Goal: Understand process/instructions: Learn how to perform a task or action

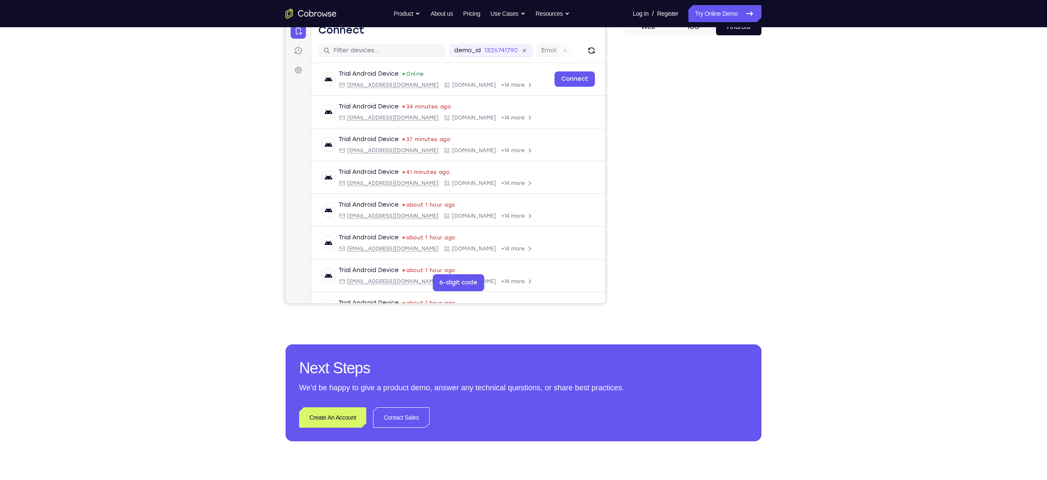
scroll to position [93, 0]
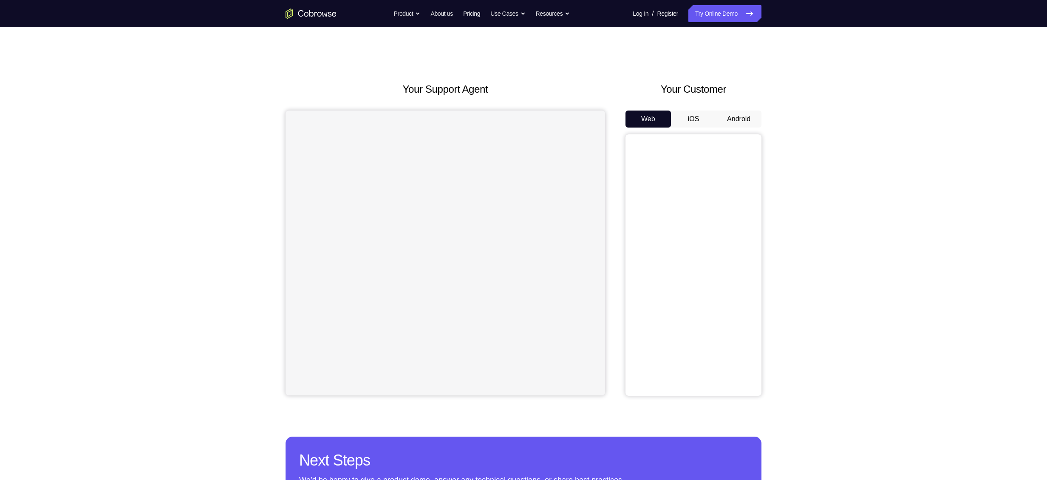
click at [742, 122] on button "Android" at bounding box center [738, 118] width 45 height 17
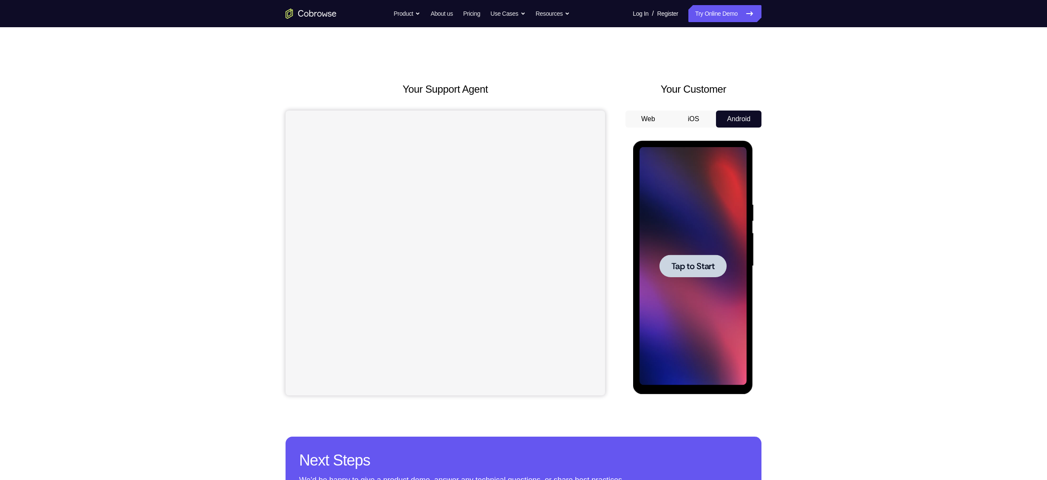
click at [691, 270] on span "Tap to Start" at bounding box center [692, 266] width 43 height 8
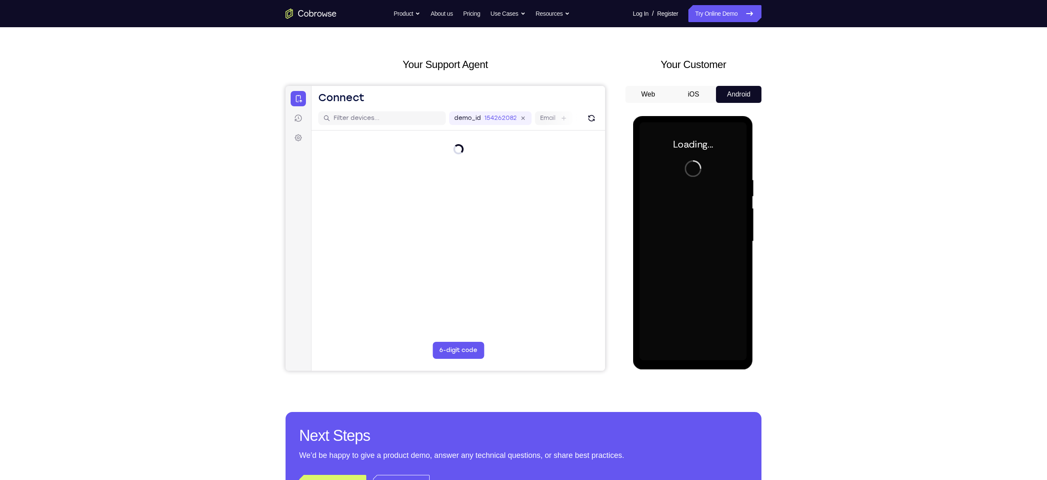
scroll to position [25, 0]
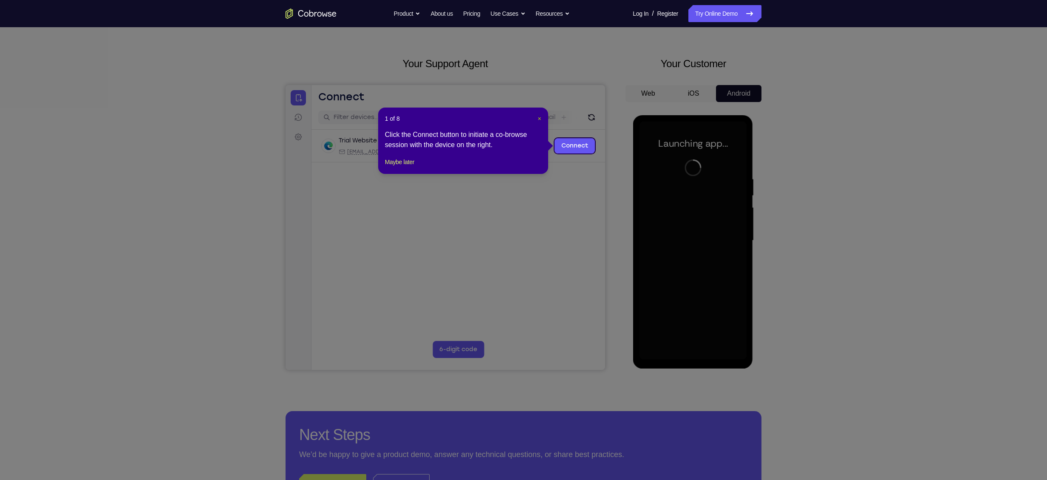
click at [539, 118] on span "×" at bounding box center [539, 118] width 3 height 7
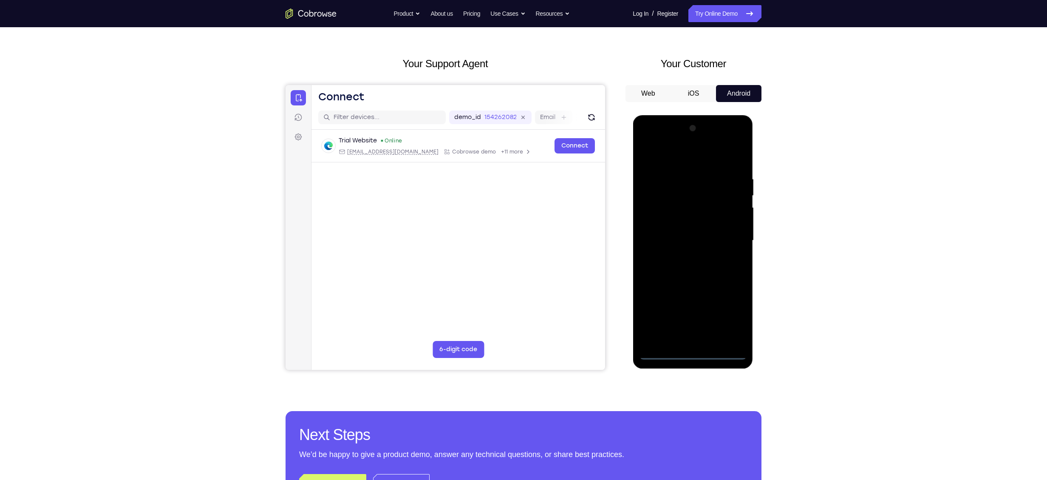
click at [694, 352] on div at bounding box center [692, 240] width 107 height 238
click at [729, 320] on div at bounding box center [692, 240] width 107 height 238
click at [662, 160] on div at bounding box center [692, 240] width 107 height 238
click at [733, 240] on div at bounding box center [692, 240] width 107 height 238
click at [683, 257] on div at bounding box center [692, 240] width 107 height 238
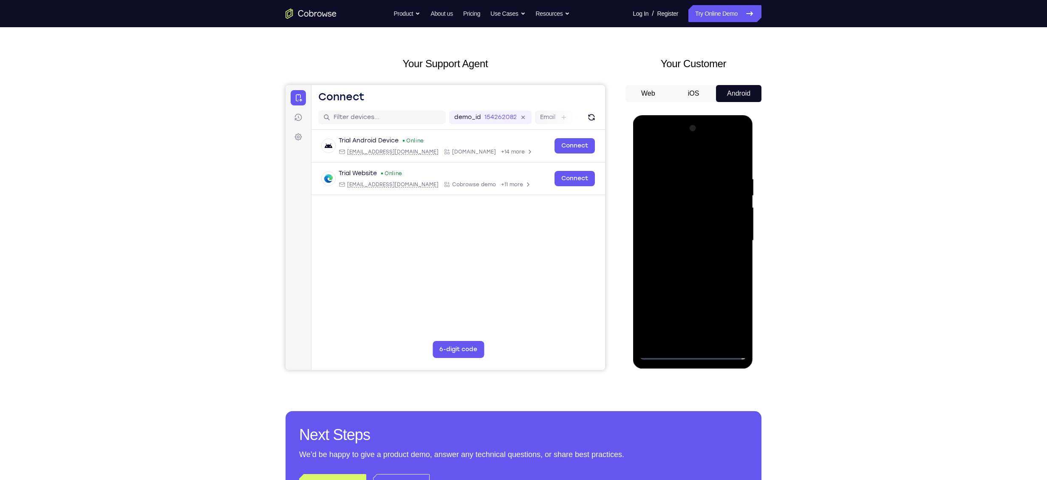
click at [711, 224] on div at bounding box center [692, 240] width 107 height 238
click at [705, 224] on div at bounding box center [692, 240] width 107 height 238
click at [683, 238] on div at bounding box center [692, 240] width 107 height 238
click at [673, 260] on div at bounding box center [692, 240] width 107 height 238
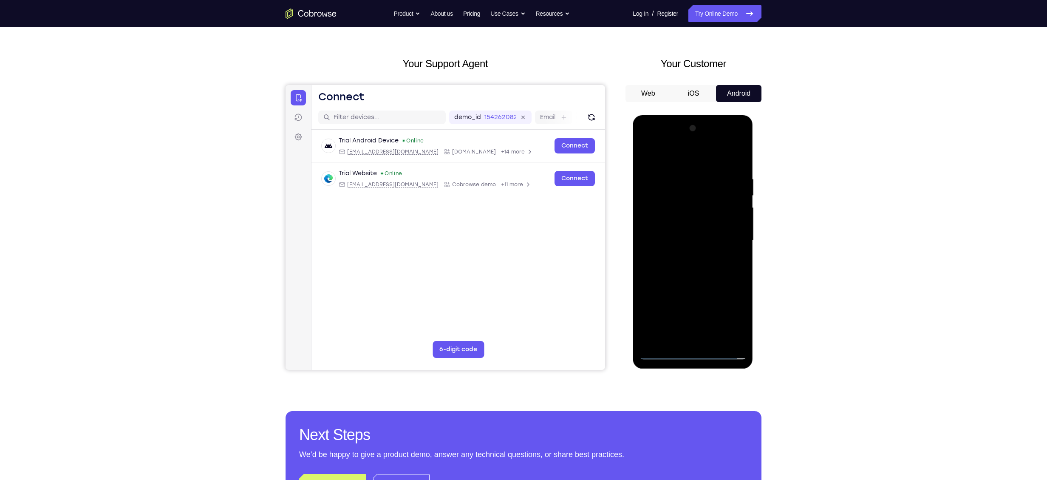
click at [669, 265] on div at bounding box center [692, 240] width 107 height 238
click at [712, 156] on div at bounding box center [692, 240] width 107 height 238
click at [697, 166] on div at bounding box center [692, 240] width 107 height 238
click at [643, 151] on div at bounding box center [692, 240] width 107 height 238
click at [736, 169] on div at bounding box center [692, 240] width 107 height 238
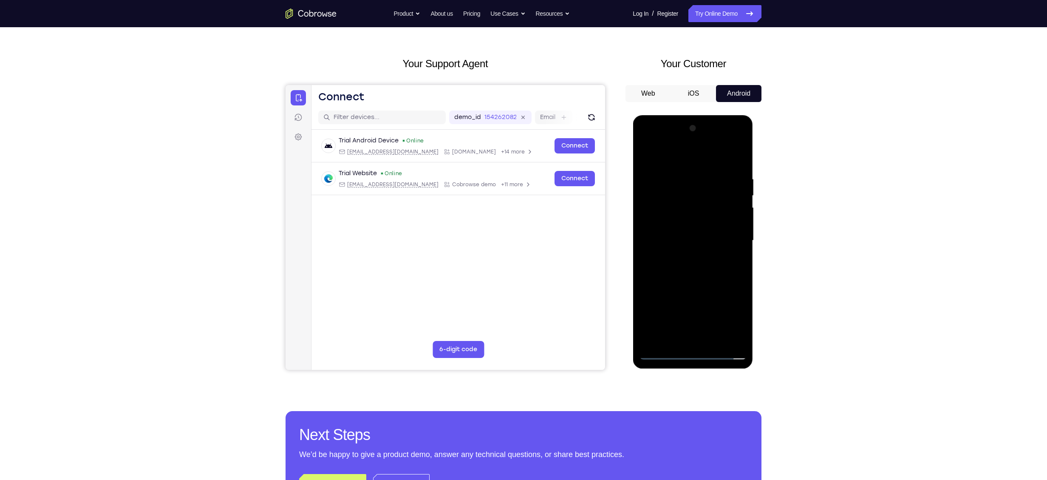
click at [729, 141] on div at bounding box center [692, 240] width 107 height 238
click at [663, 140] on div at bounding box center [692, 240] width 107 height 238
click at [654, 214] on div at bounding box center [692, 240] width 107 height 238
click at [687, 274] on div at bounding box center [692, 240] width 107 height 238
click at [715, 339] on div at bounding box center [692, 240] width 107 height 238
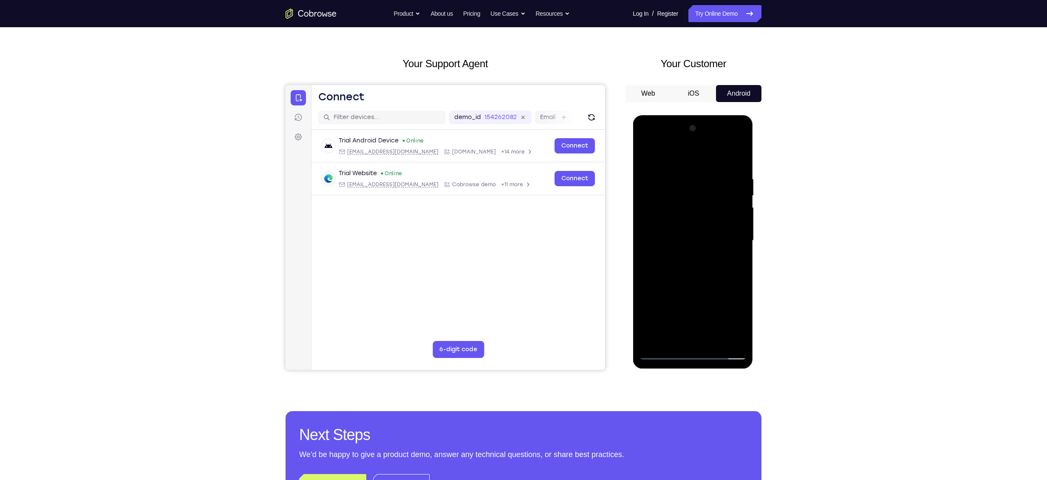
click at [697, 284] on div at bounding box center [692, 240] width 107 height 238
click at [645, 154] on div at bounding box center [692, 240] width 107 height 238
click at [670, 339] on div at bounding box center [692, 240] width 107 height 238
click at [689, 152] on div at bounding box center [692, 240] width 107 height 238
click at [740, 176] on div at bounding box center [692, 240] width 107 height 238
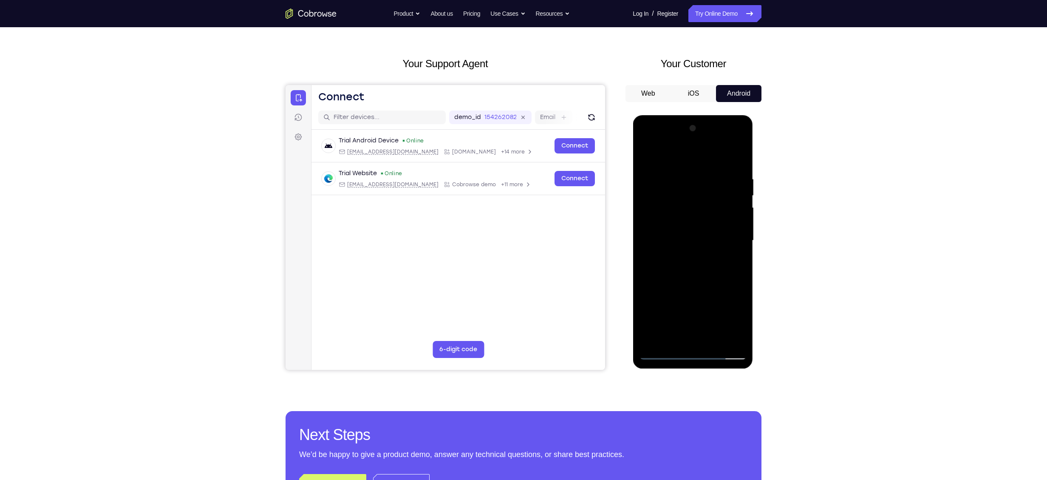
click at [740, 176] on div at bounding box center [692, 240] width 107 height 238
click at [735, 155] on div at bounding box center [692, 240] width 107 height 238
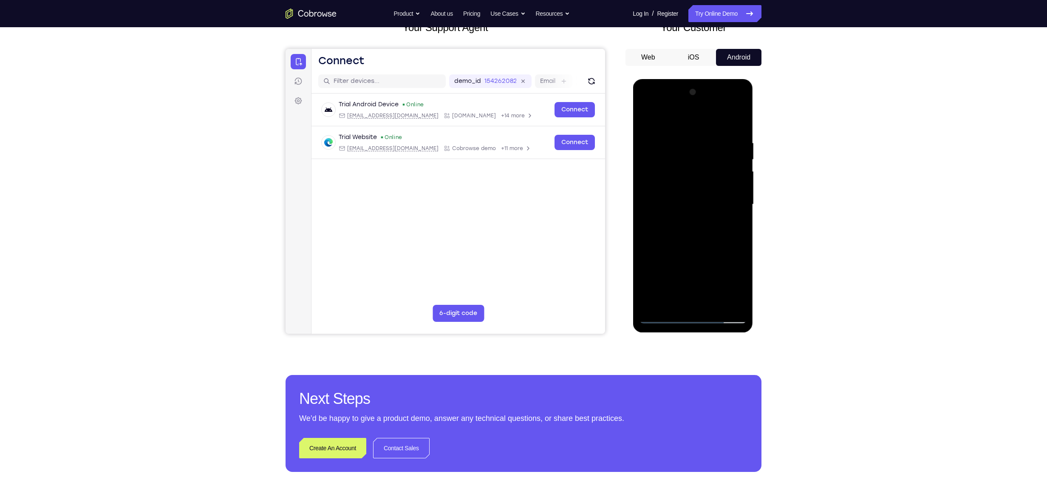
scroll to position [62, 0]
click at [653, 303] on div at bounding box center [692, 204] width 107 height 238
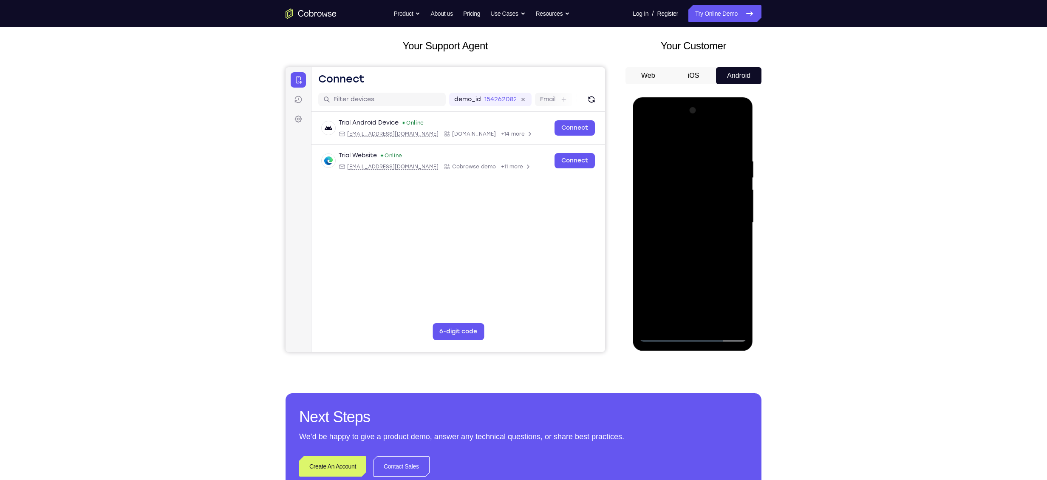
scroll to position [42, 0]
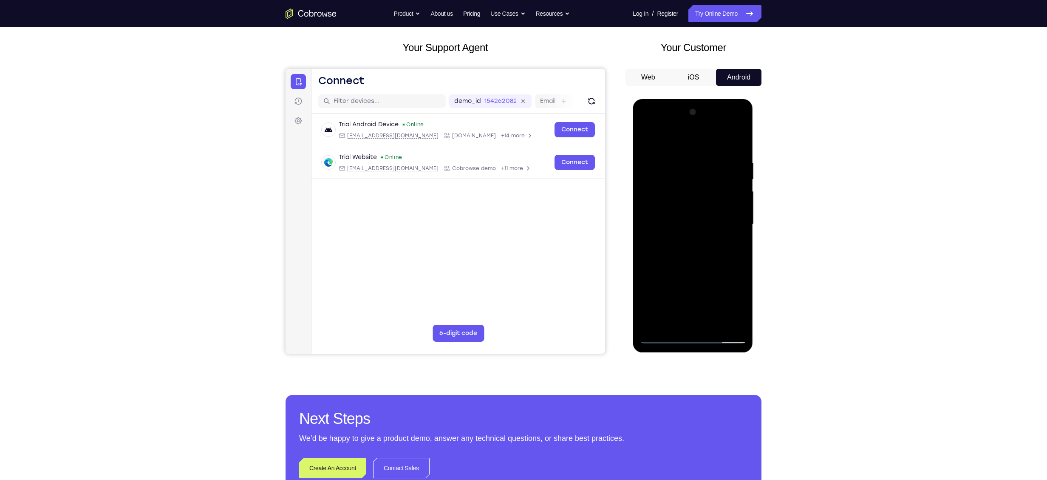
click at [674, 325] on div at bounding box center [692, 224] width 107 height 238
click at [717, 138] on div at bounding box center [692, 224] width 107 height 238
click at [689, 217] on div at bounding box center [692, 224] width 107 height 238
click at [659, 337] on div at bounding box center [692, 224] width 107 height 238
click at [726, 138] on div at bounding box center [692, 224] width 107 height 238
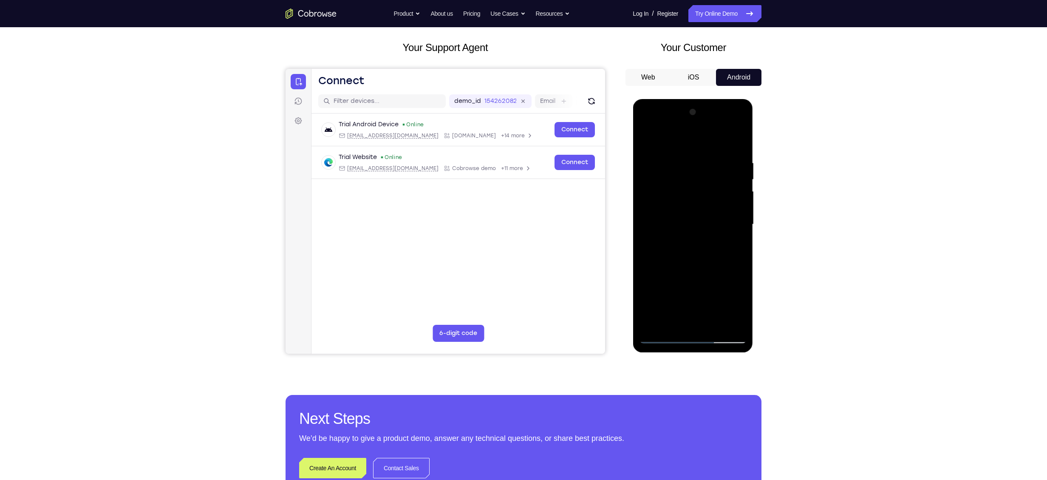
click at [739, 162] on div at bounding box center [692, 224] width 107 height 238
click at [691, 139] on div at bounding box center [692, 224] width 107 height 238
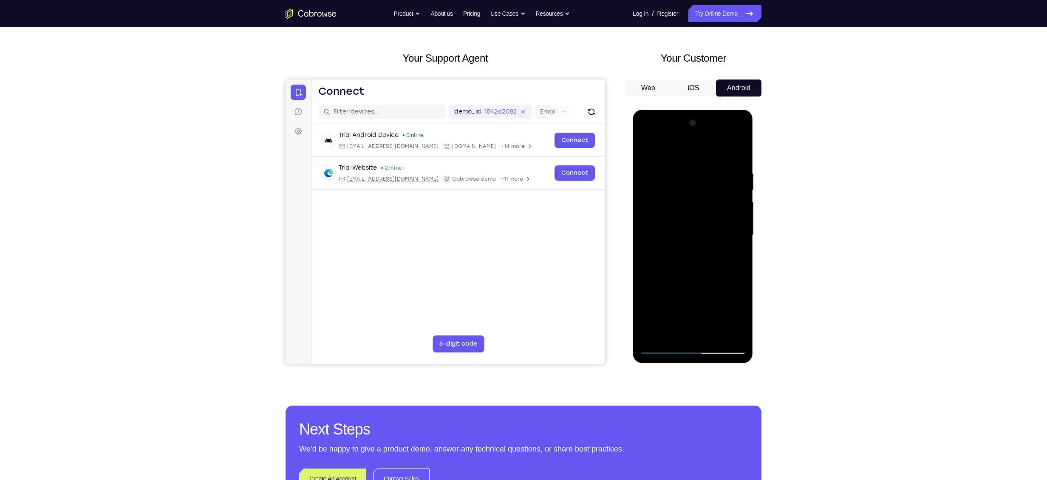
scroll to position [18, 0]
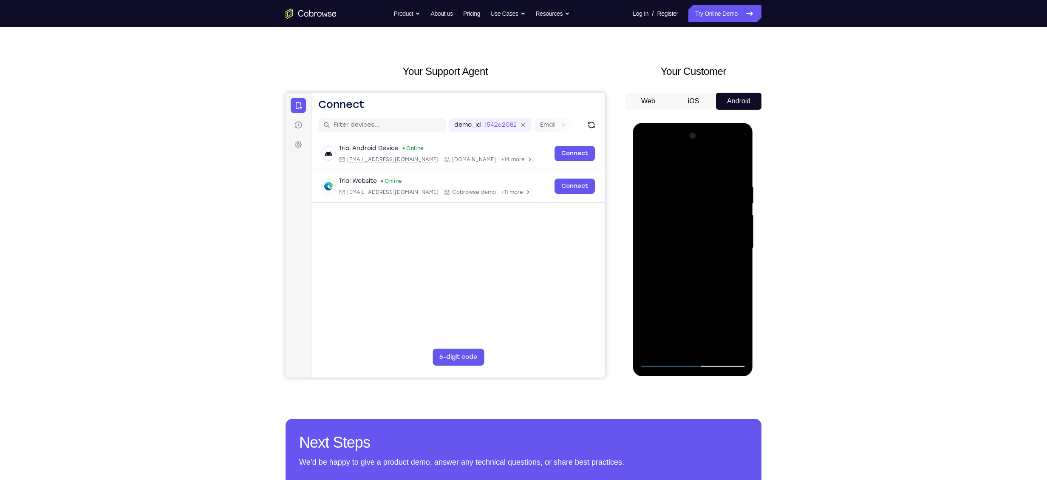
click at [723, 162] on div at bounding box center [692, 248] width 107 height 238
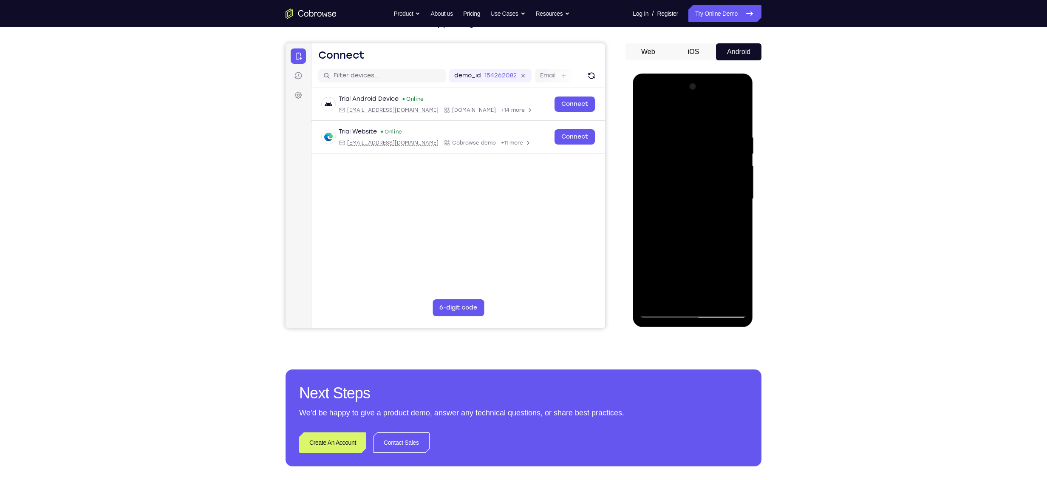
scroll to position [62, 0]
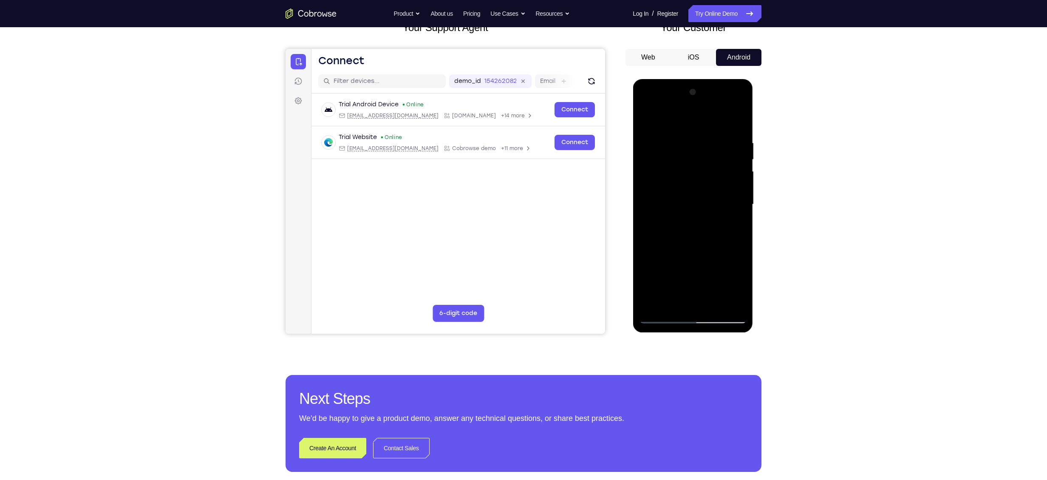
click at [652, 134] on div at bounding box center [692, 204] width 107 height 238
click at [646, 116] on div at bounding box center [692, 204] width 107 height 238
click at [667, 178] on div at bounding box center [692, 204] width 107 height 238
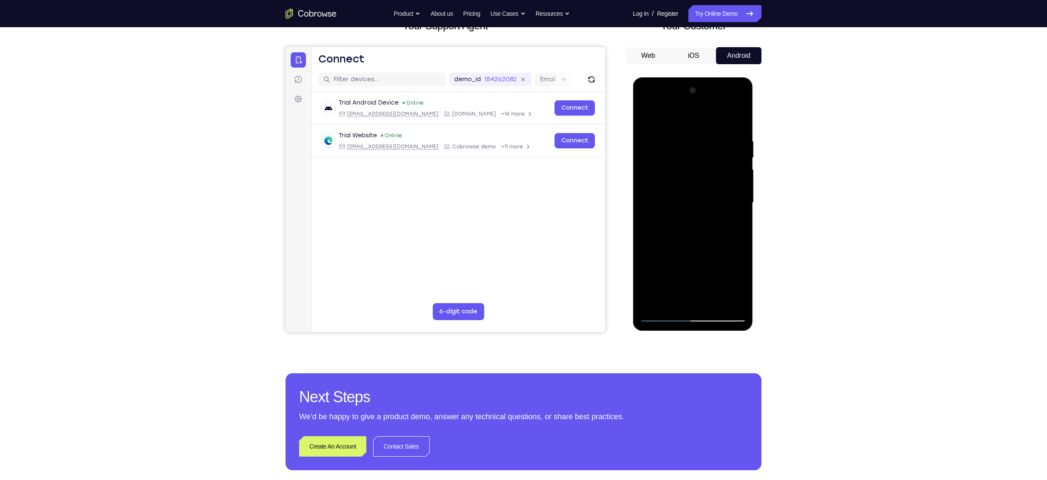
scroll to position [54, 0]
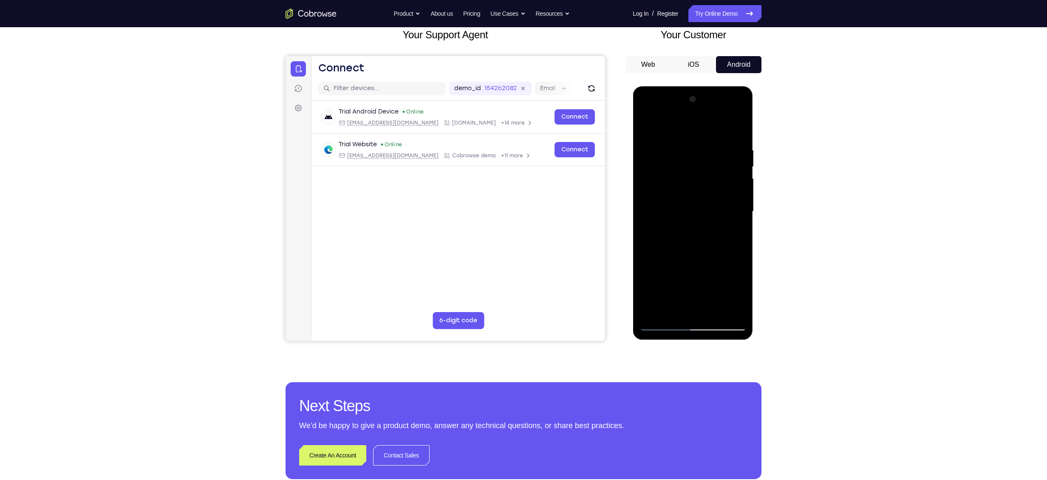
click at [722, 182] on div at bounding box center [692, 212] width 107 height 238
click at [671, 168] on div at bounding box center [692, 212] width 107 height 238
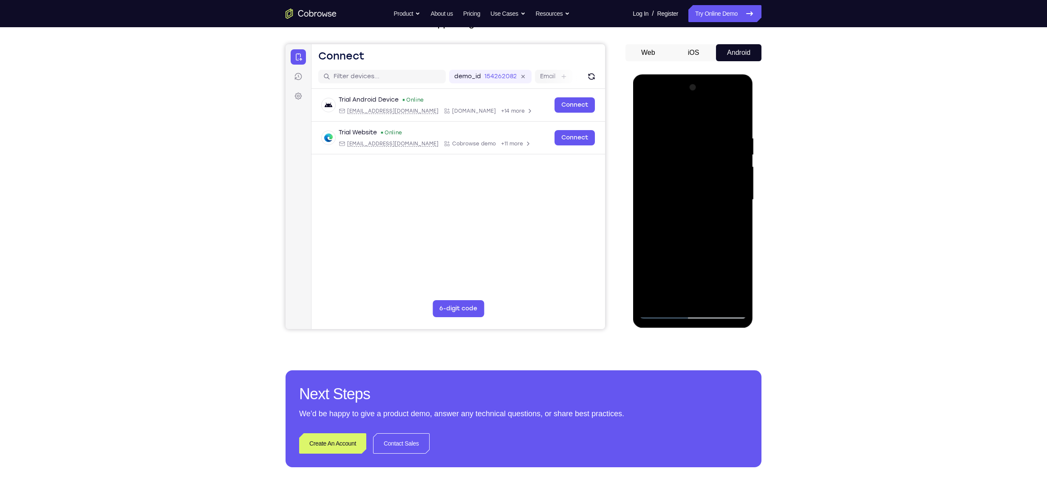
scroll to position [58, 0]
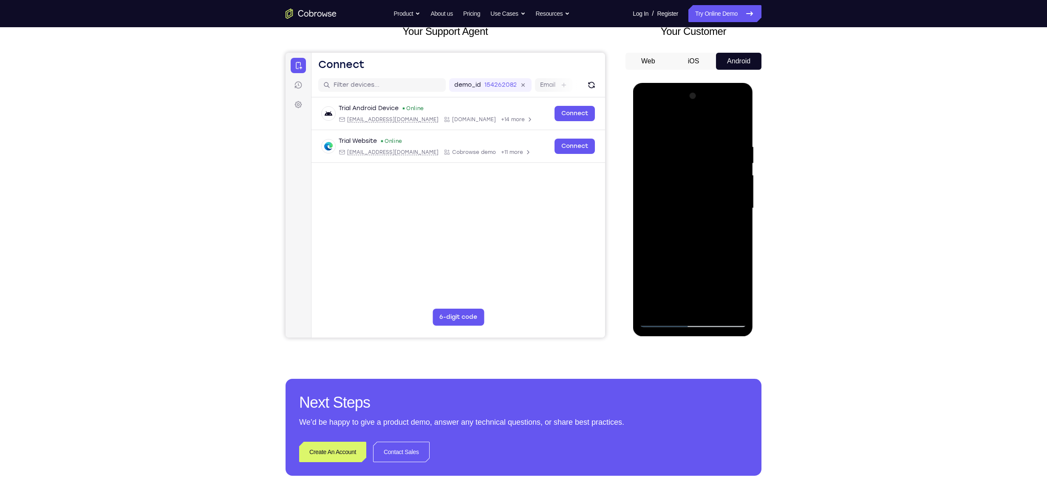
click at [645, 122] on div at bounding box center [692, 208] width 107 height 238
click at [646, 121] on div at bounding box center [692, 208] width 107 height 238
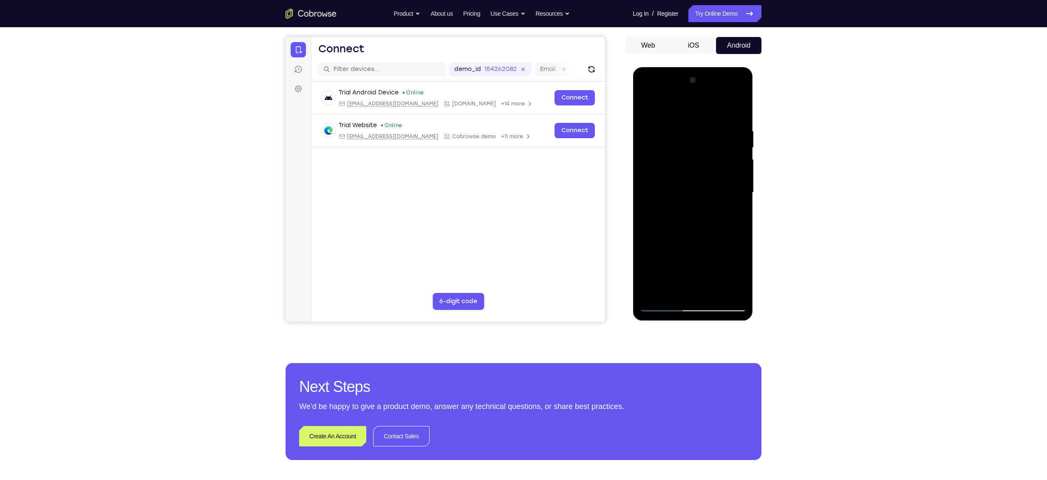
scroll to position [63, 0]
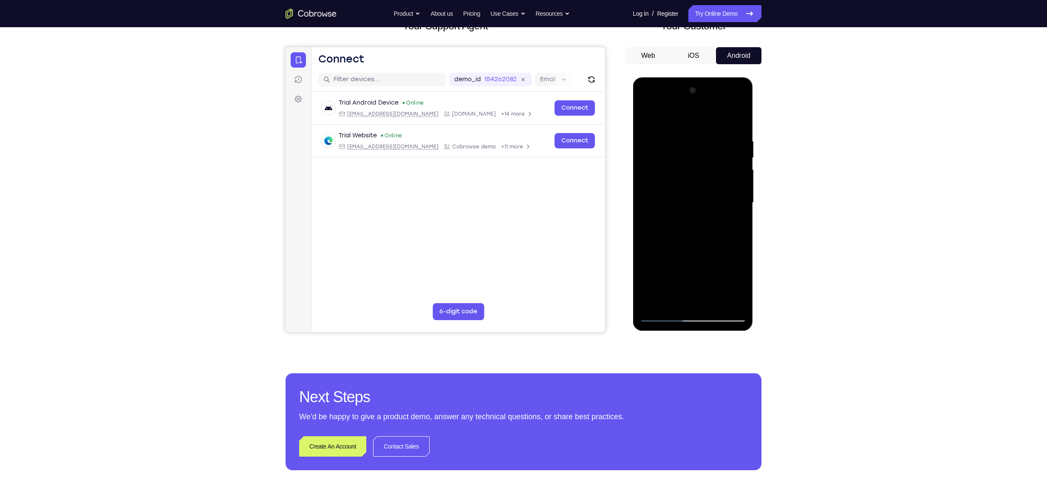
click at [647, 118] on div at bounding box center [692, 203] width 107 height 238
click at [649, 146] on div at bounding box center [692, 203] width 107 height 238
click at [700, 173] on div at bounding box center [692, 203] width 107 height 238
click at [647, 117] on div at bounding box center [692, 203] width 107 height 238
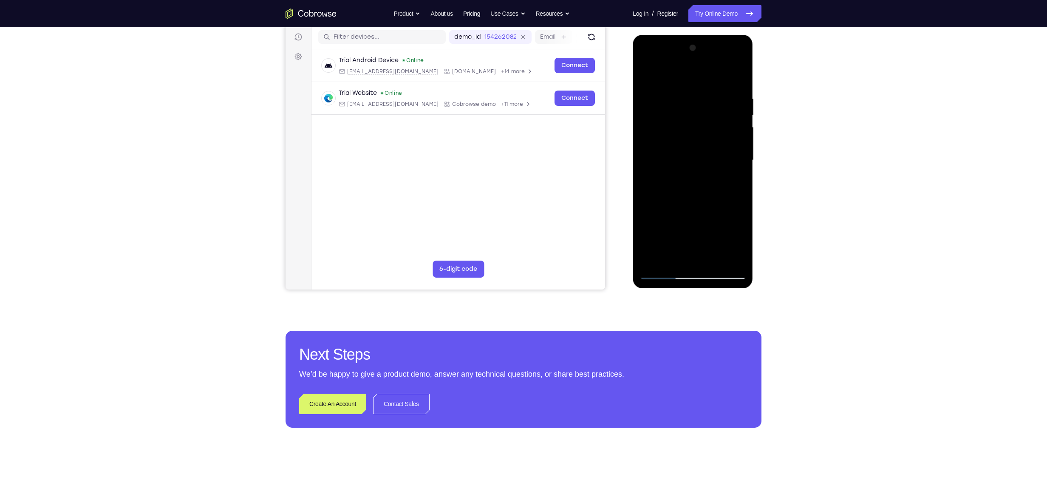
scroll to position [106, 0]
click at [697, 230] on div at bounding box center [692, 160] width 107 height 238
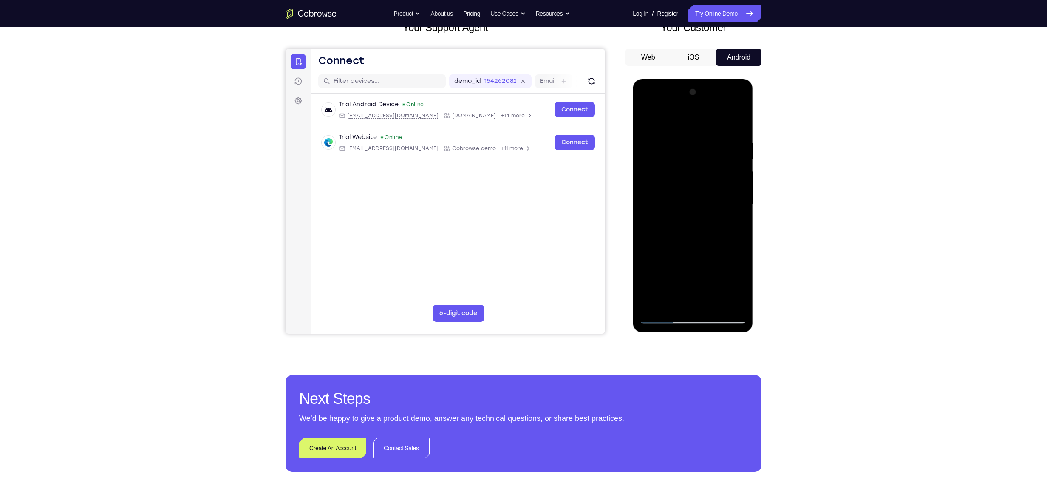
scroll to position [53, 0]
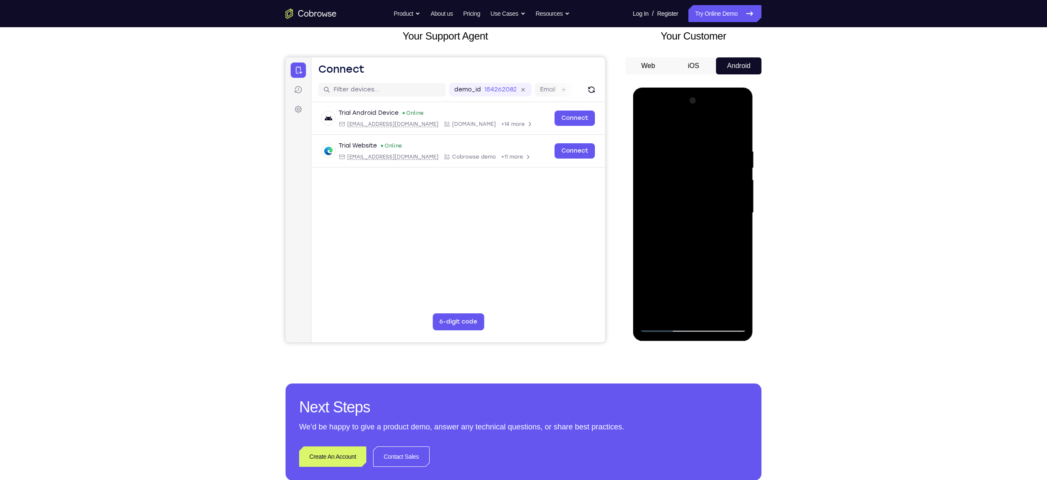
click at [655, 147] on div at bounding box center [692, 213] width 107 height 238
click at [701, 202] on div at bounding box center [692, 213] width 107 height 238
click at [646, 126] on div at bounding box center [692, 213] width 107 height 238
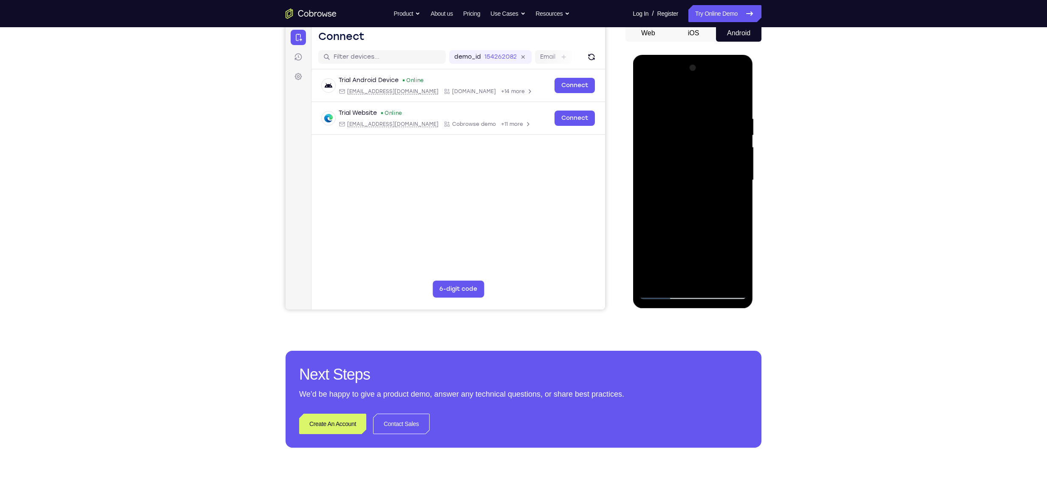
scroll to position [87, 0]
click at [664, 243] on div at bounding box center [692, 179] width 107 height 238
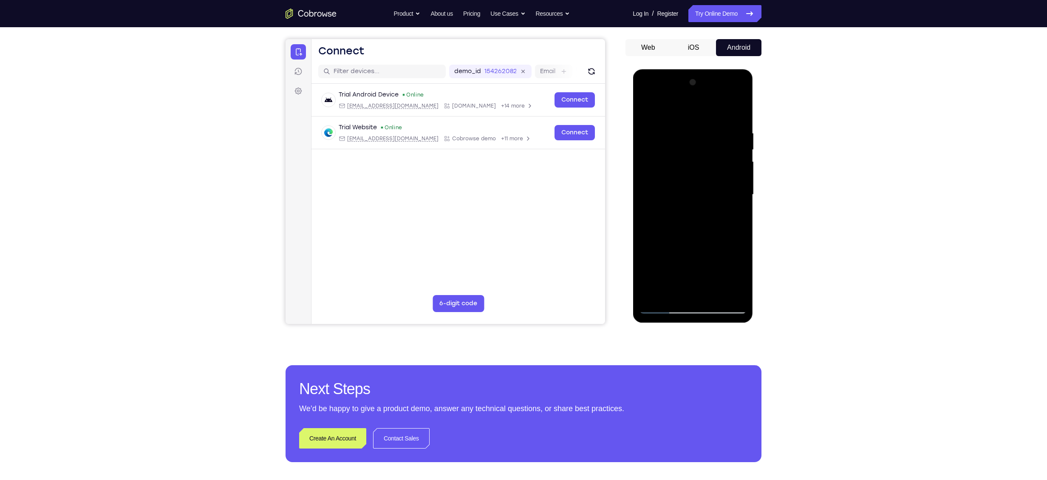
scroll to position [71, 0]
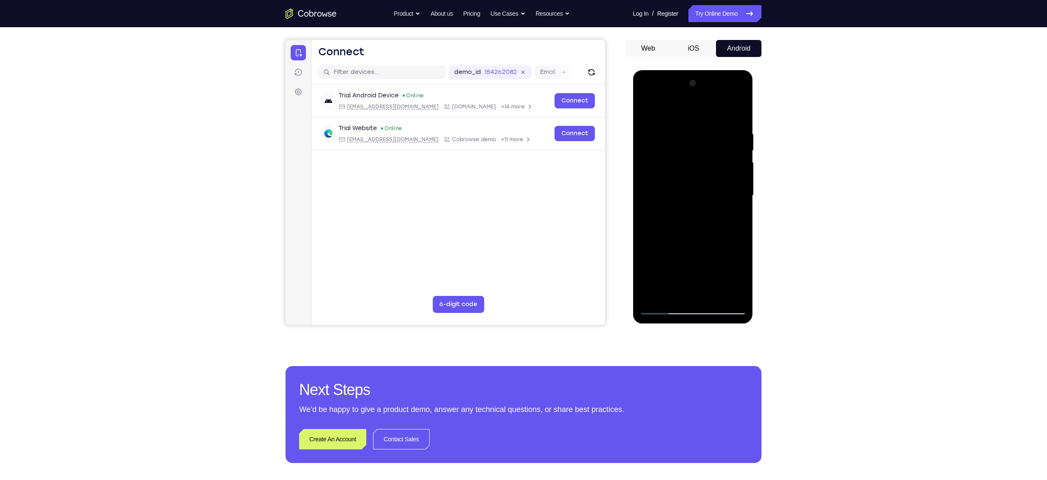
click at [708, 165] on div at bounding box center [692, 195] width 107 height 238
click at [645, 111] on div at bounding box center [692, 195] width 107 height 238
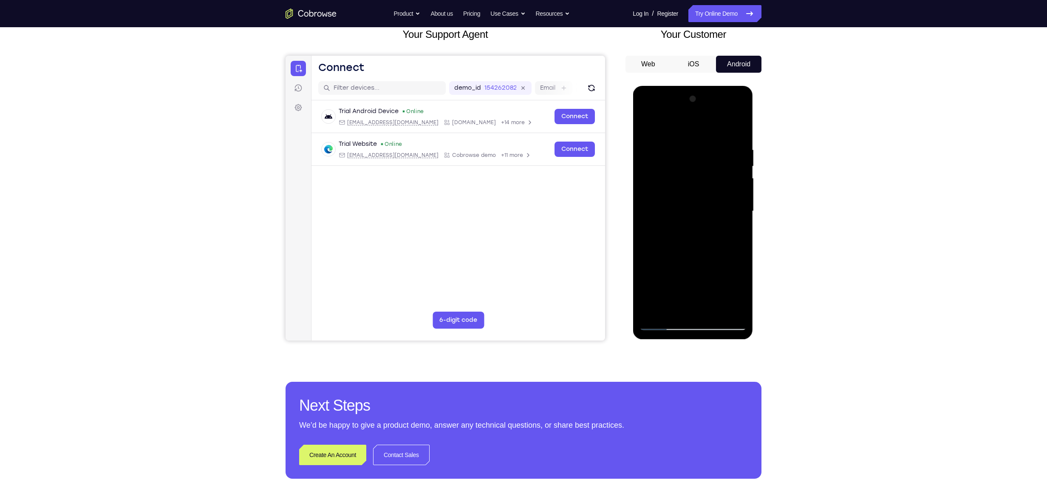
scroll to position [53, 0]
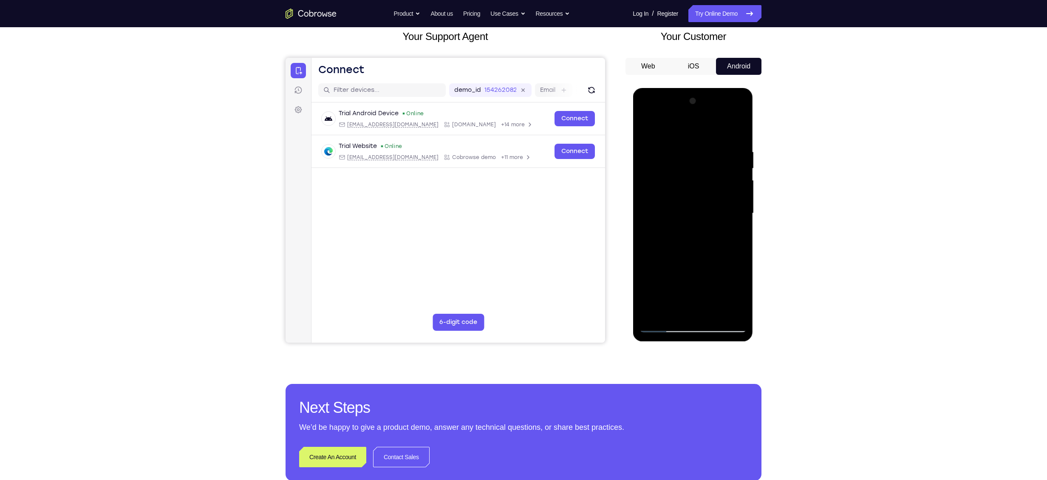
click at [649, 128] on div at bounding box center [692, 213] width 107 height 238
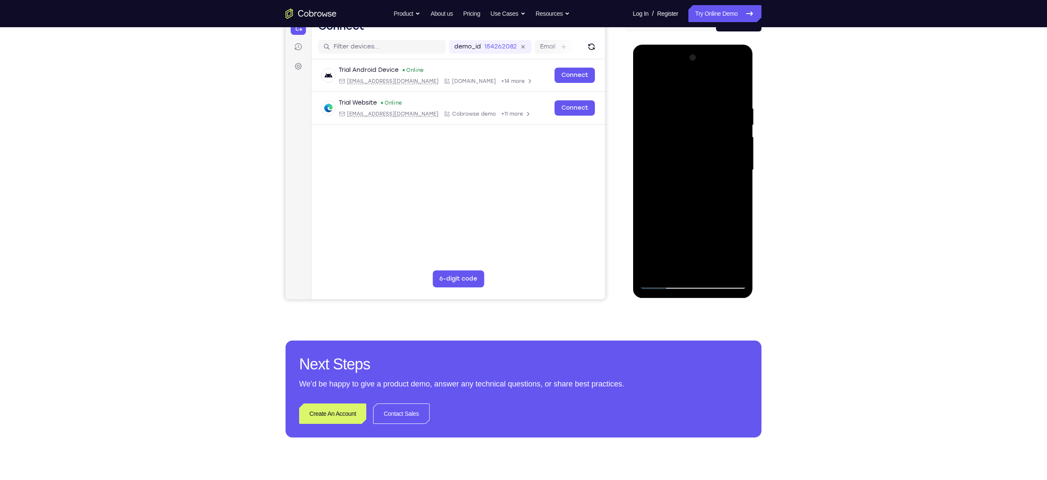
scroll to position [97, 0]
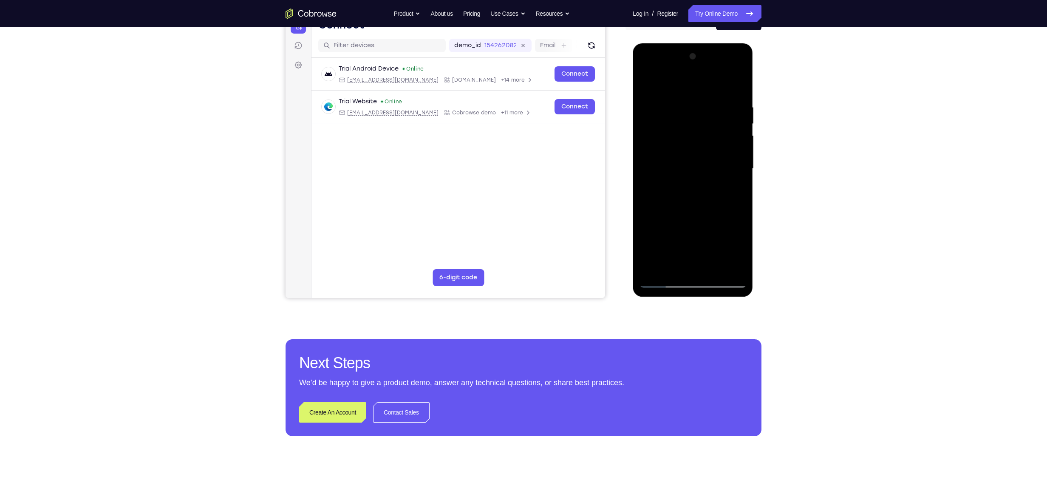
click at [656, 269] on div at bounding box center [692, 169] width 107 height 238
click at [672, 269] on div at bounding box center [692, 169] width 107 height 238
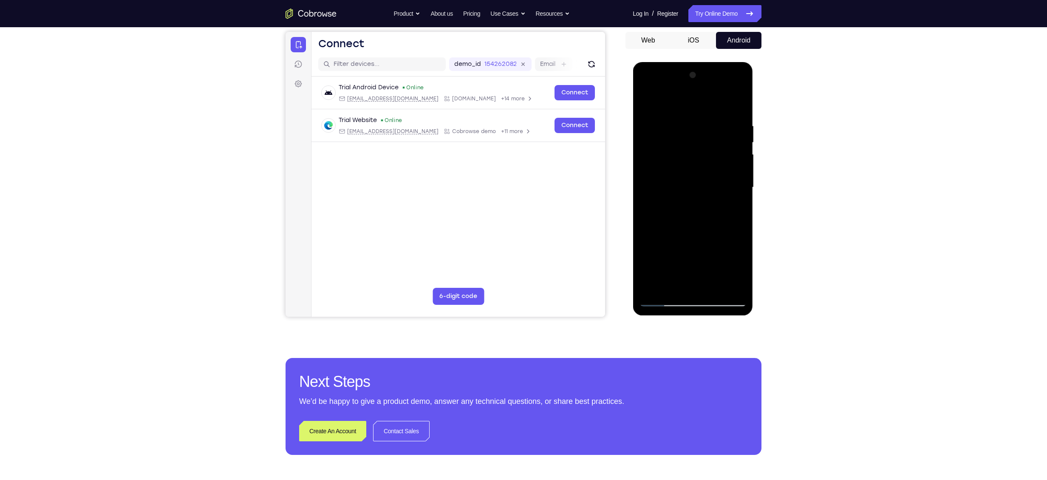
click at [687, 101] on div at bounding box center [692, 187] width 107 height 238
click at [725, 102] on div at bounding box center [692, 187] width 107 height 238
click at [737, 126] on div at bounding box center [692, 187] width 107 height 238
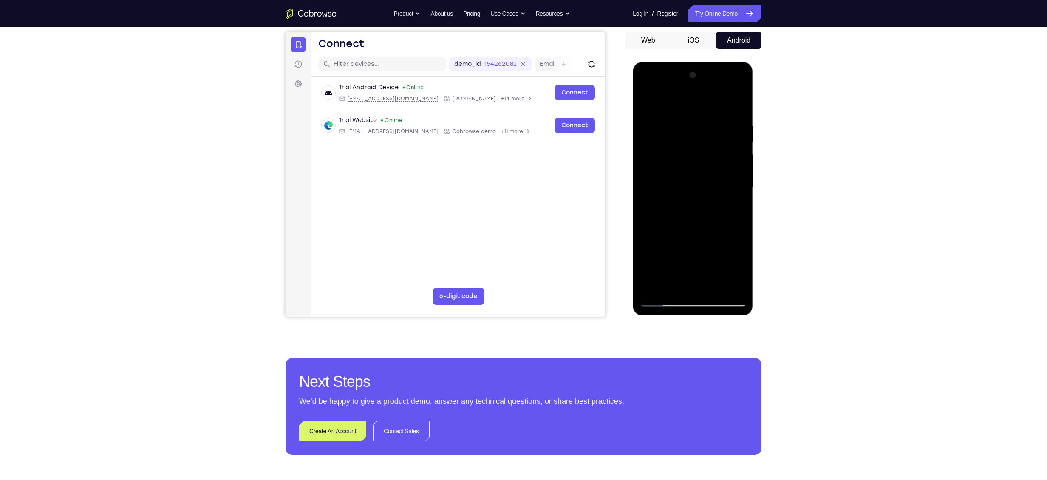
click at [737, 126] on div at bounding box center [692, 187] width 107 height 238
click at [736, 102] on div at bounding box center [692, 187] width 107 height 238
click at [657, 288] on div at bounding box center [692, 187] width 107 height 238
